Goal: Check status: Check status

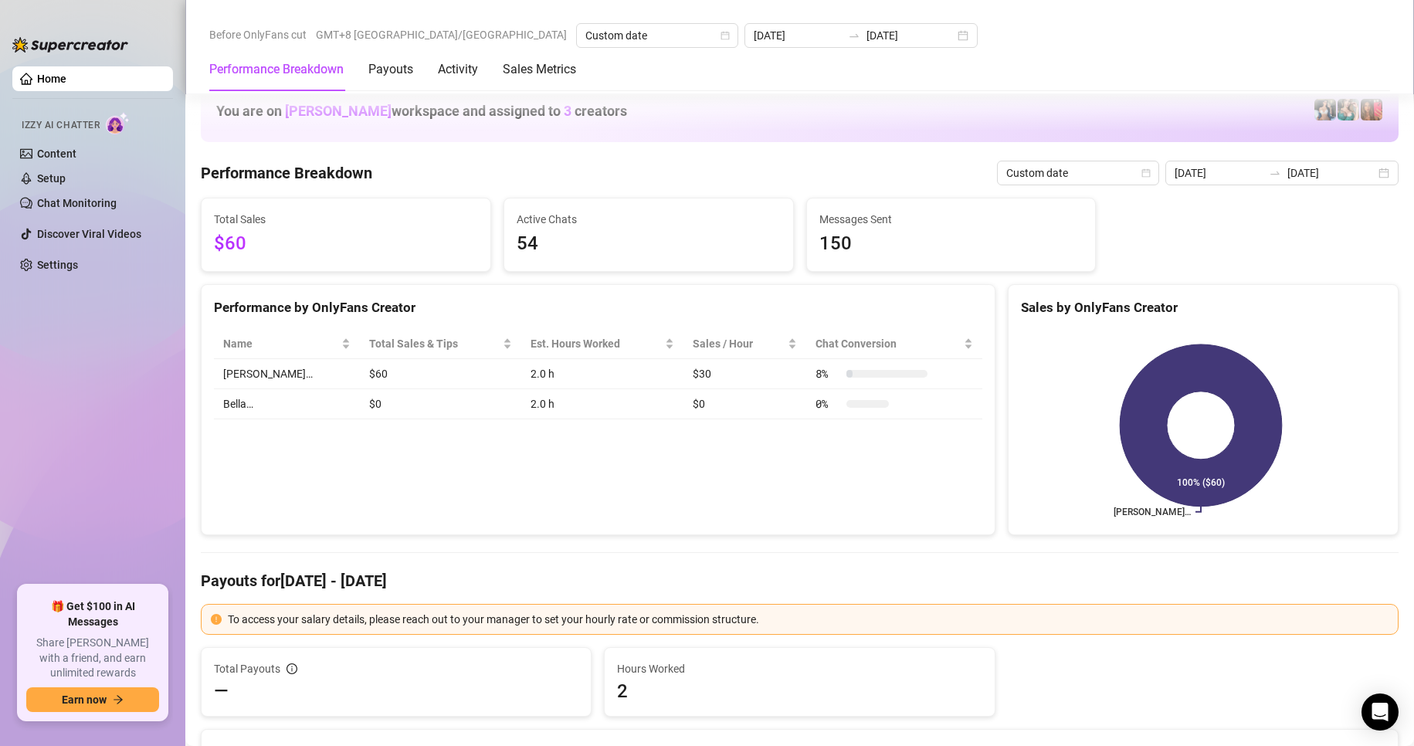
scroll to position [1931, 0]
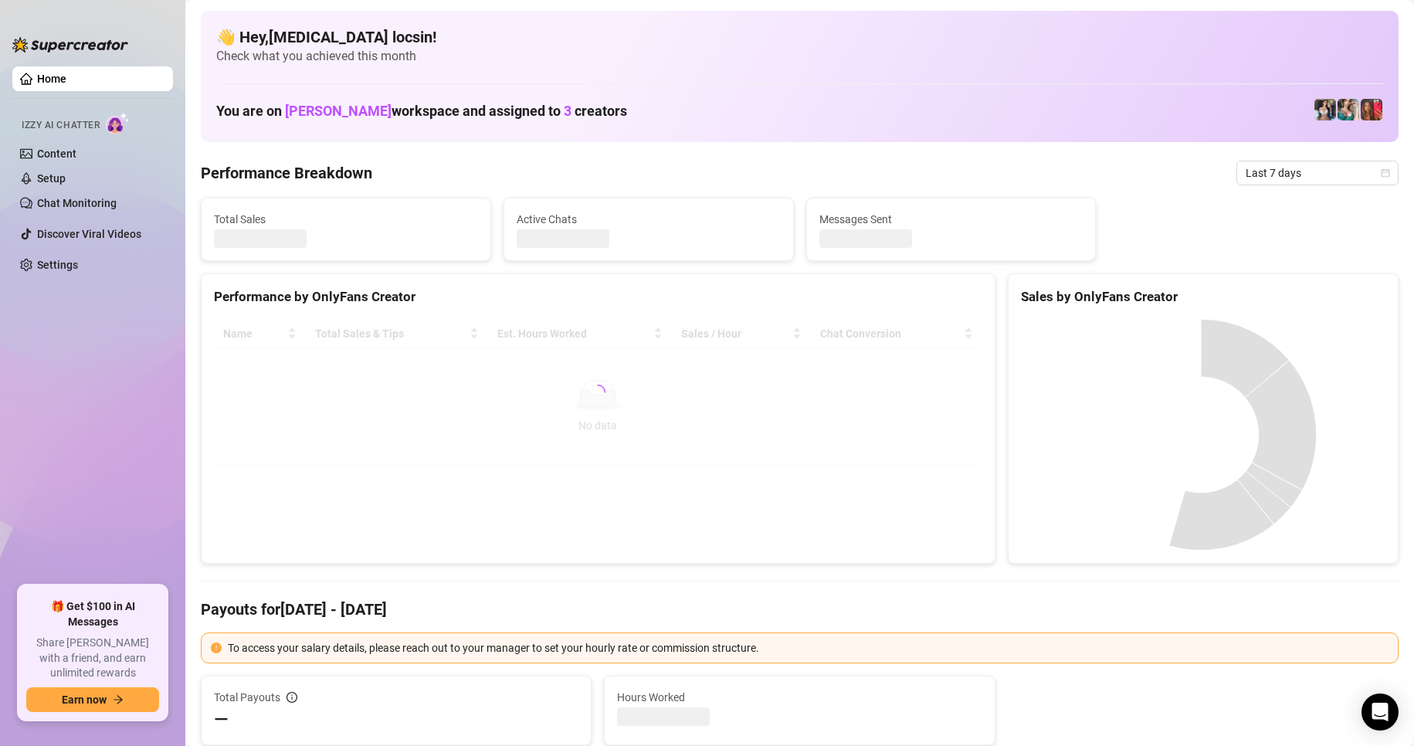
click at [1291, 177] on span "Last 7 days" at bounding box center [1318, 172] width 144 height 23
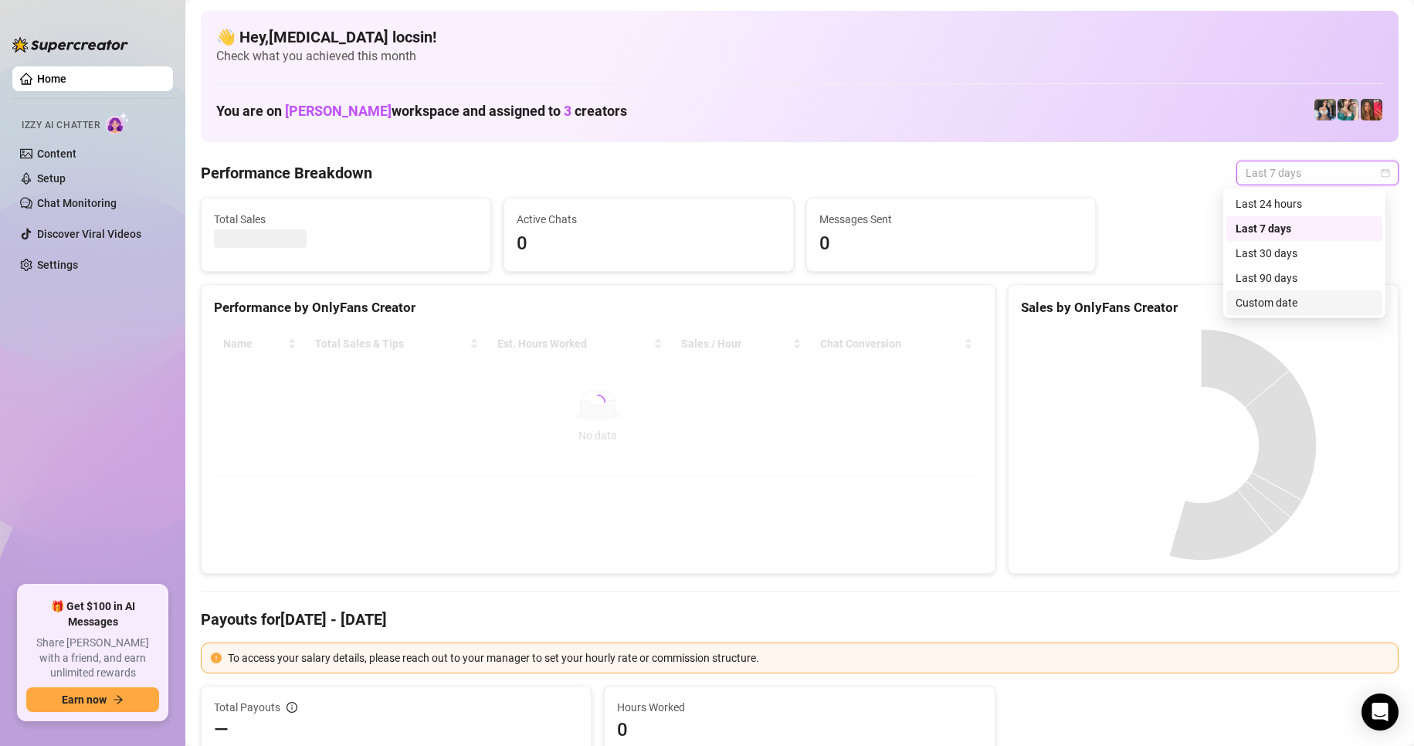
click at [1266, 301] on div "Custom date" at bounding box center [1305, 302] width 138 height 17
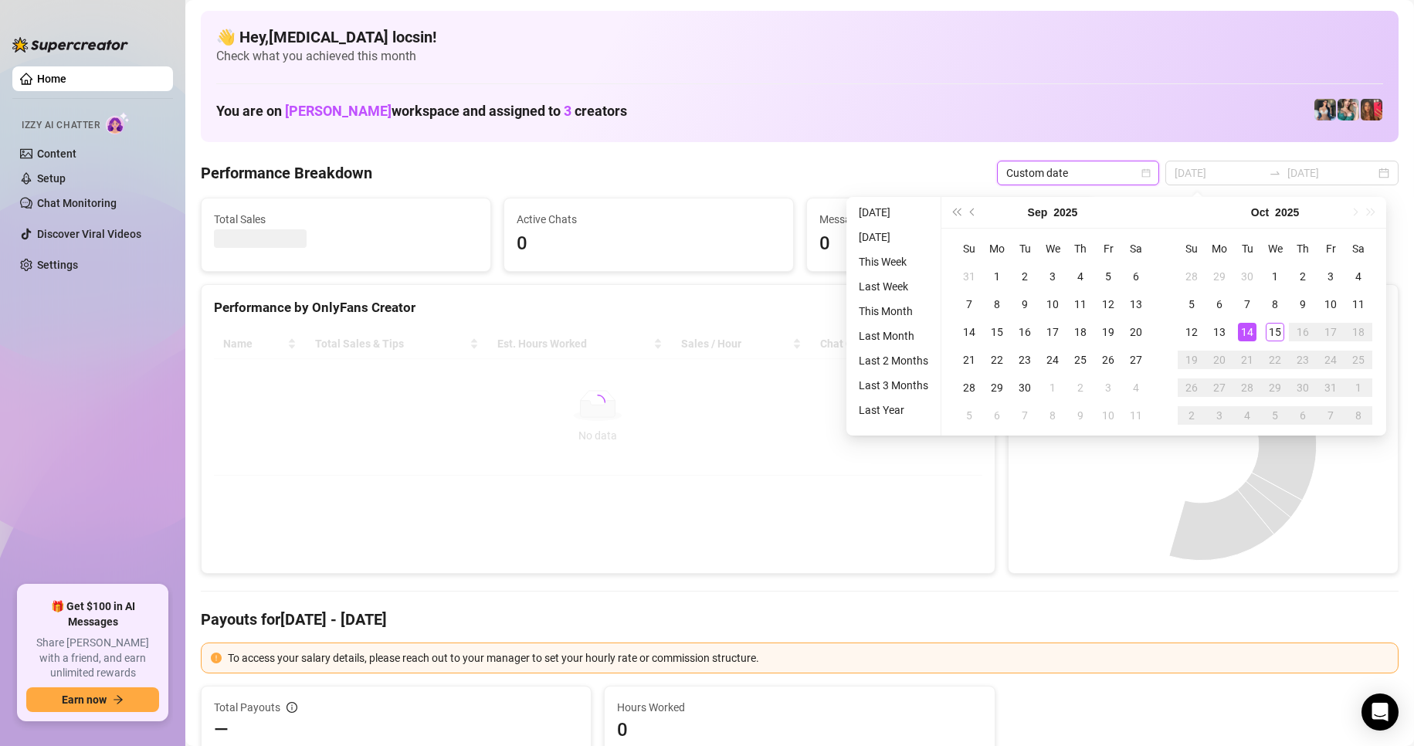
type input "2025-10-14"
type input "2025-10-08"
type input "[DATE]"
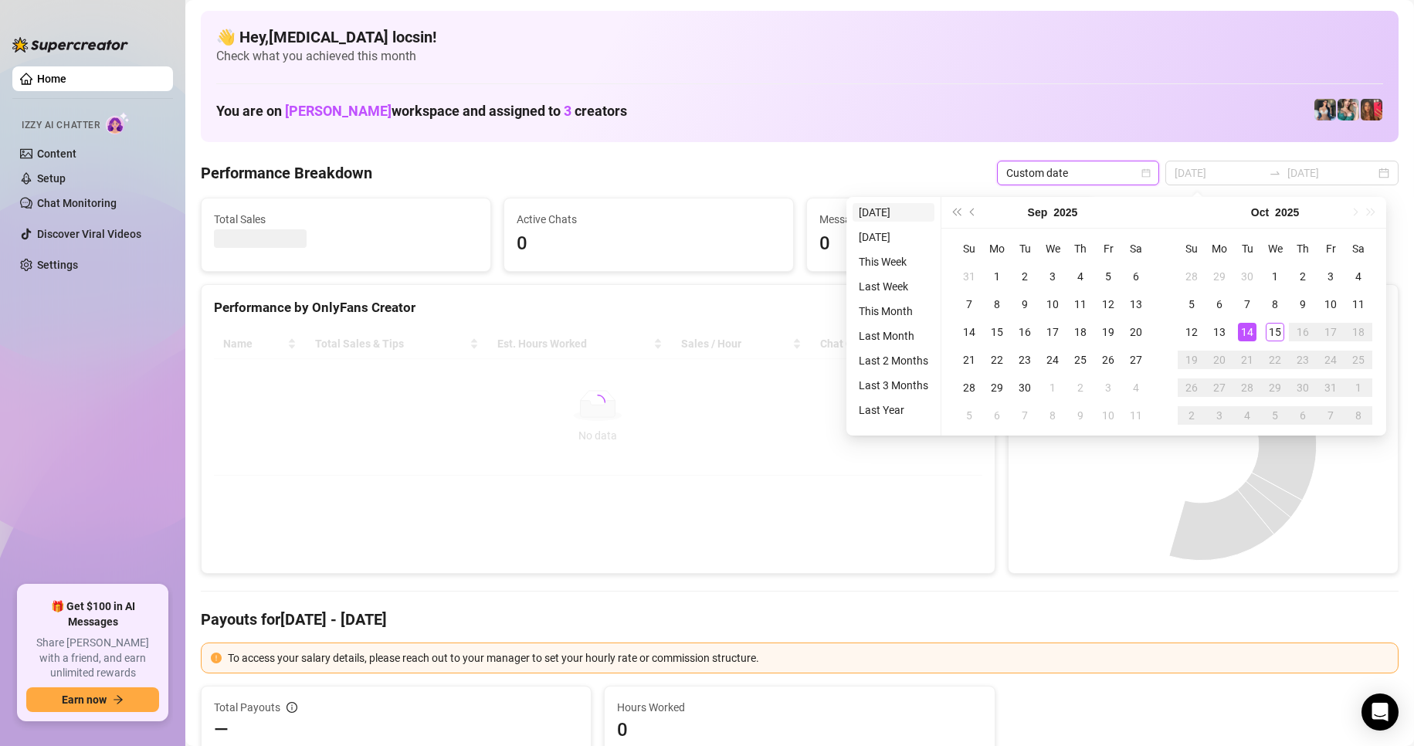
click at [882, 212] on li "[DATE]" at bounding box center [894, 212] width 82 height 19
type input "[DATE]"
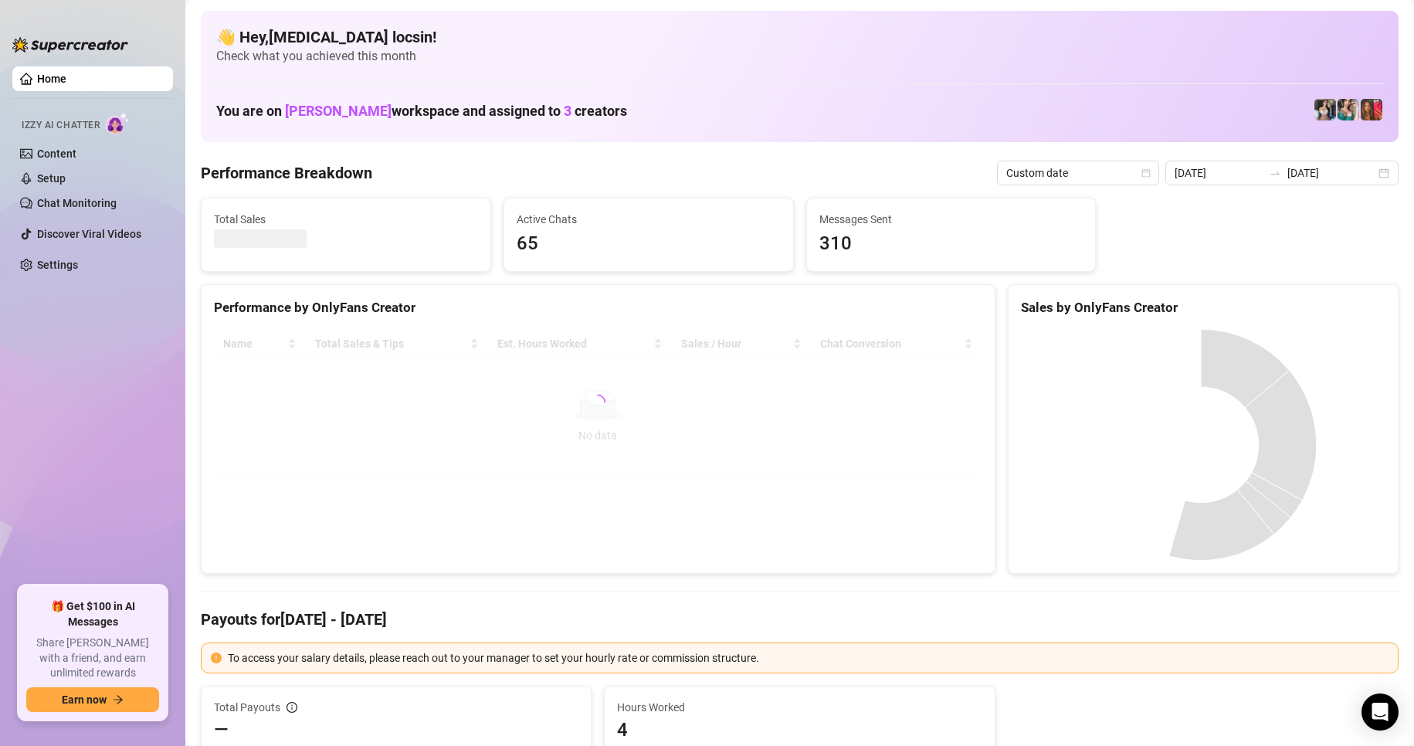
click at [404, 314] on div "Performance by OnlyFans Creator" at bounding box center [598, 307] width 769 height 21
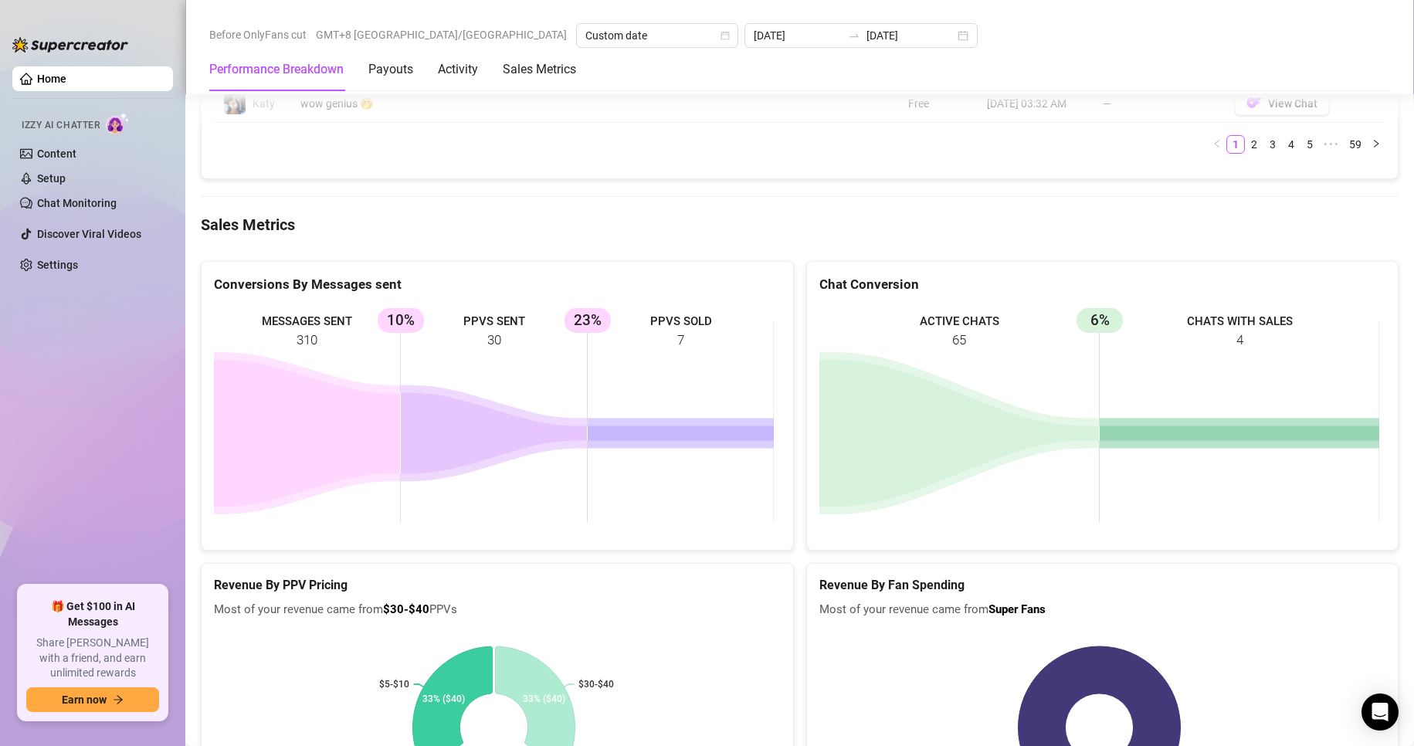
scroll to position [1931, 0]
